Goal: Task Accomplishment & Management: Complete application form

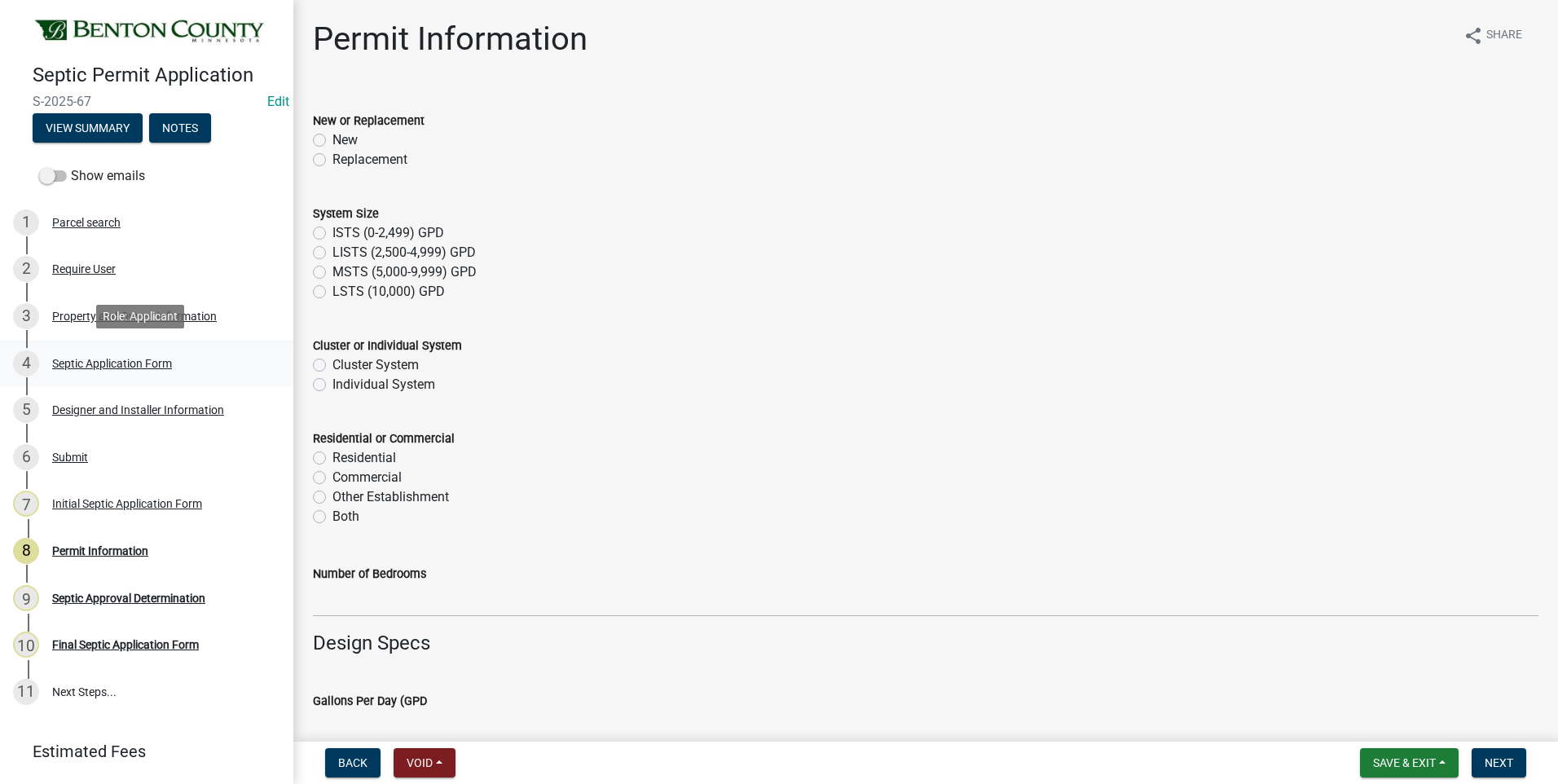
click at [87, 363] on div "Septic Application Form" at bounding box center [112, 363] width 120 height 11
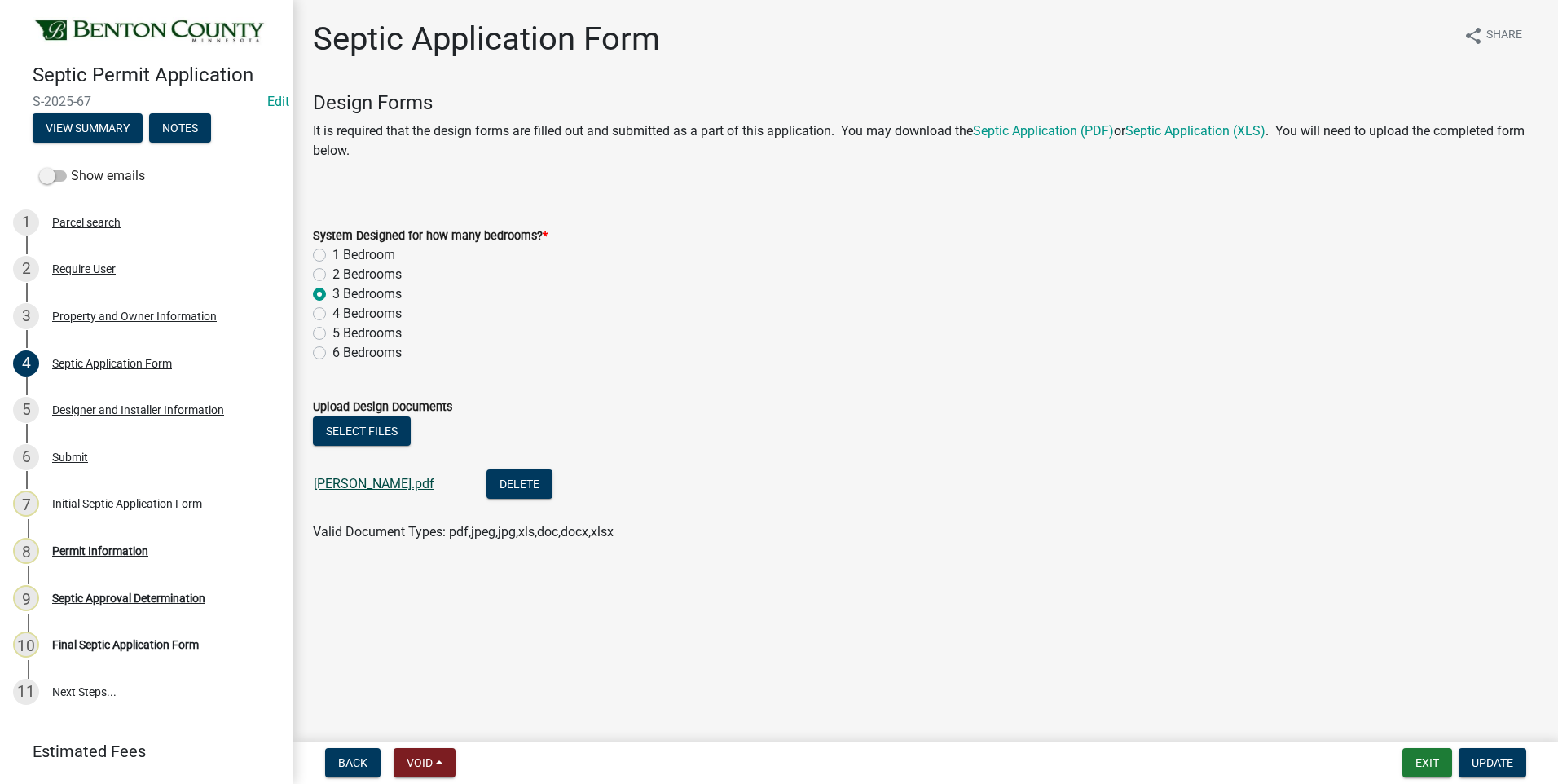
click at [356, 480] on link "[PERSON_NAME].pdf" at bounding box center [374, 483] width 121 height 16
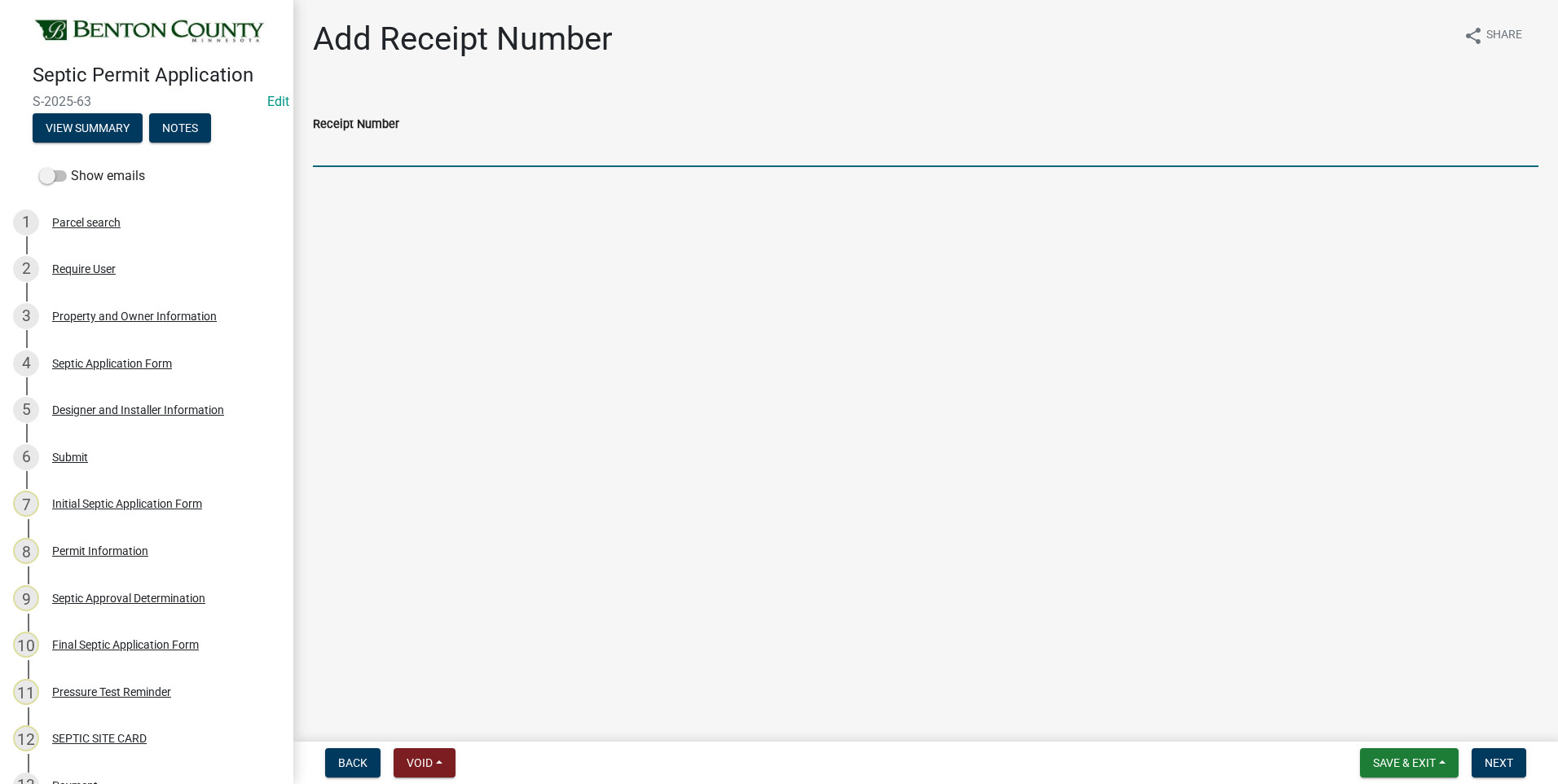
click at [376, 146] on input "Receipt Number" at bounding box center [925, 151] width 1226 height 33
type input "Online"
click at [1504, 764] on span "Next" at bounding box center [1498, 763] width 29 height 13
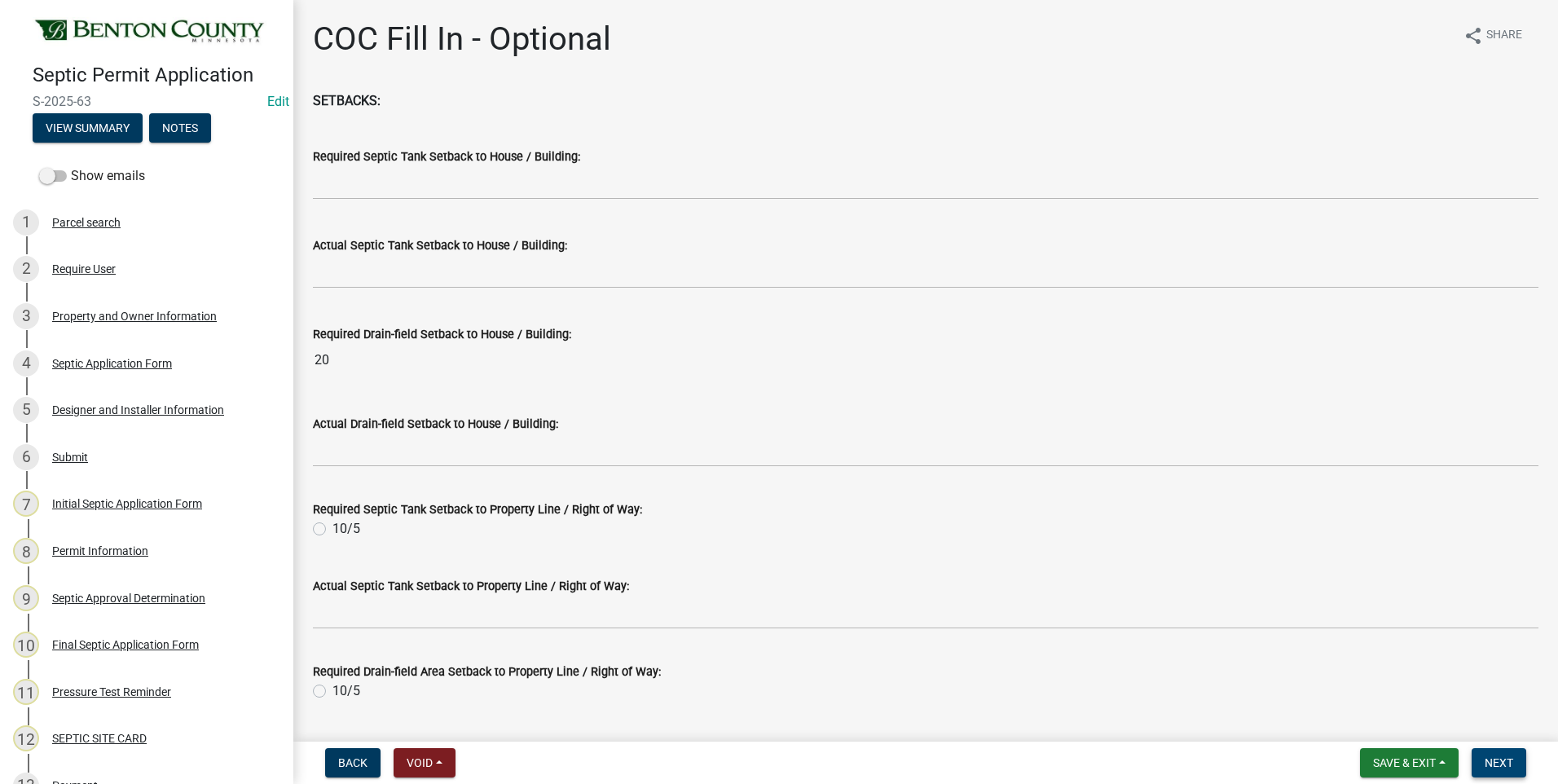
click at [1504, 764] on span "Next" at bounding box center [1498, 763] width 29 height 13
